Goal: Navigation & Orientation: Find specific page/section

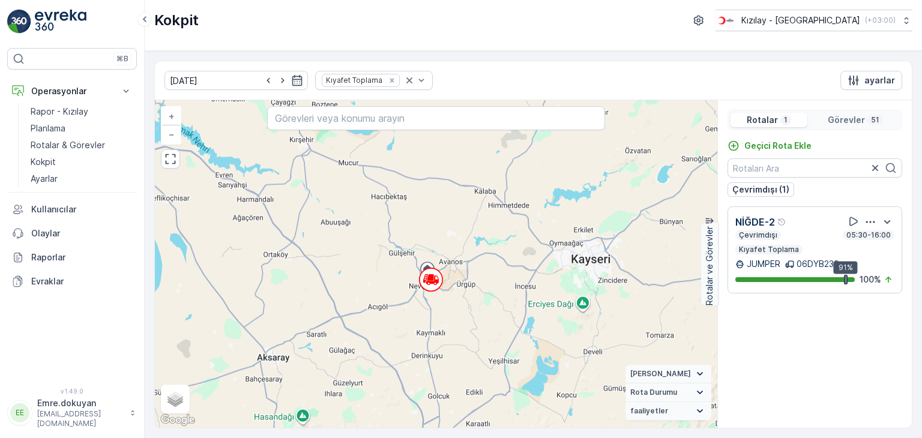
drag, startPoint x: 406, startPoint y: 184, endPoint x: 413, endPoint y: 307, distance: 123.2
click at [413, 307] on div "51 + − Uydu Yol haritası Arazi Karışık Leaflet Klavye kısayolları Harita Verile…" at bounding box center [436, 264] width 562 height 328
click at [74, 145] on p "Rotalar & Görevler" at bounding box center [68, 145] width 74 height 12
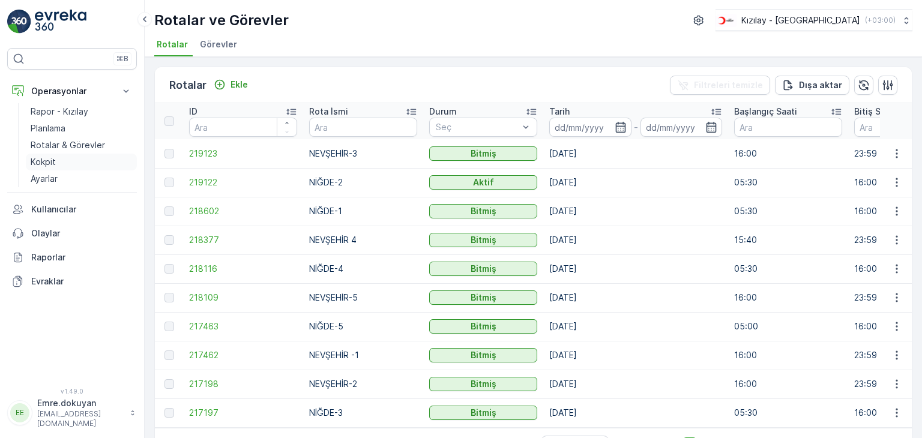
click at [53, 161] on p "Kokpit" at bounding box center [43, 162] width 25 height 12
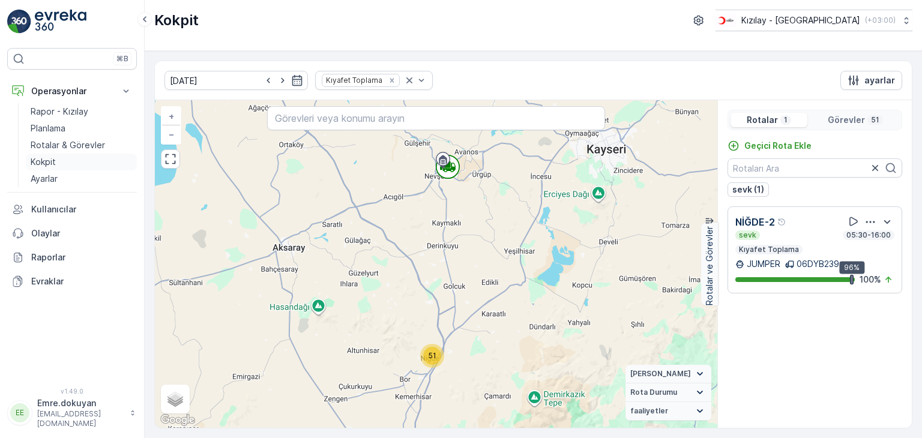
click at [61, 161] on link "Kokpit" at bounding box center [81, 162] width 111 height 17
